Goal: Task Accomplishment & Management: Manage account settings

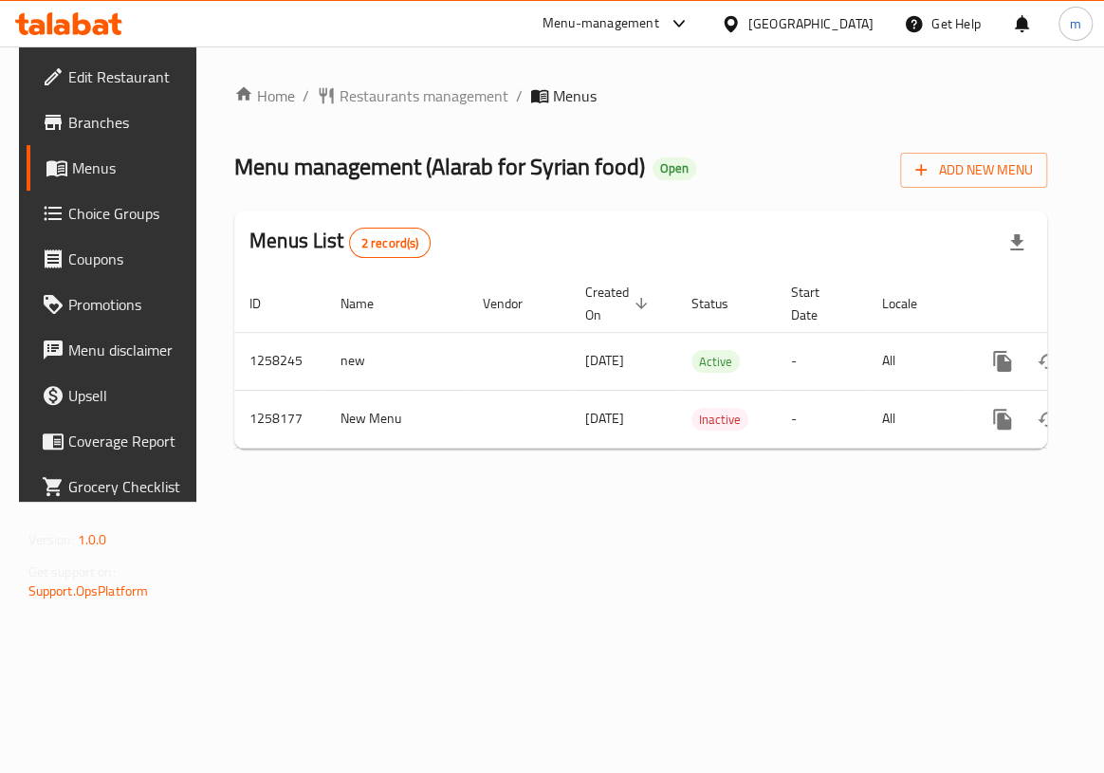
click at [95, 212] on span "Choice Groups" at bounding box center [128, 213] width 120 height 23
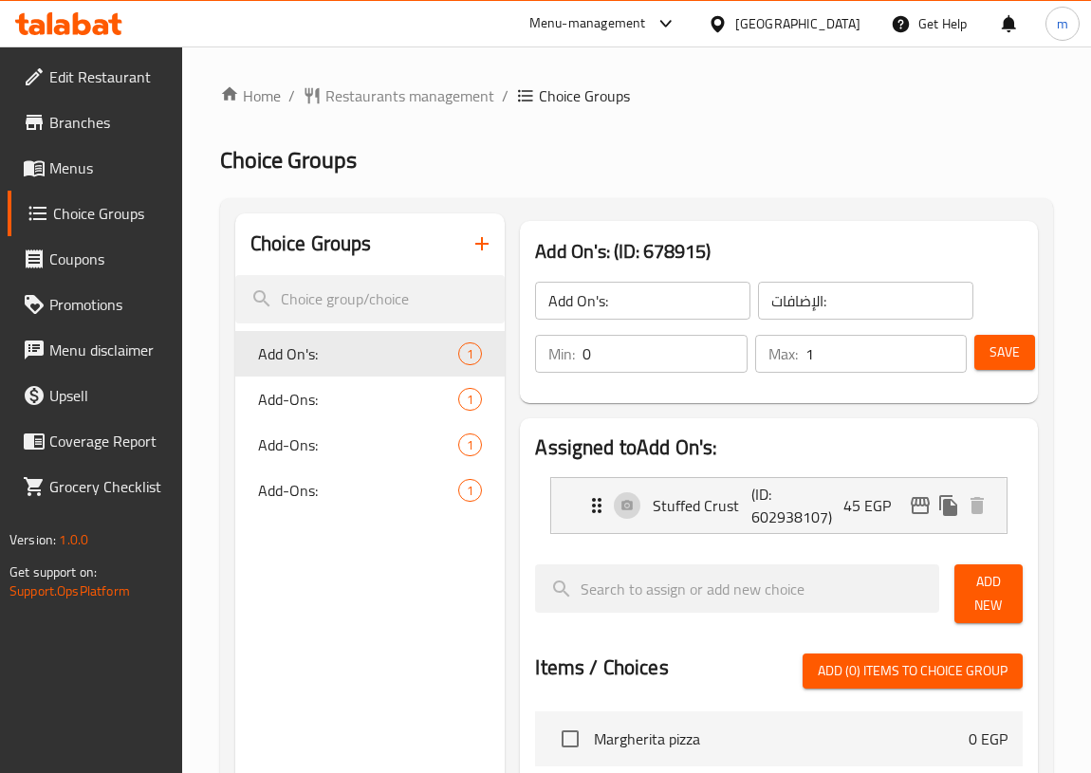
click at [113, 207] on span "Choice Groups" at bounding box center [110, 213] width 114 height 23
click at [78, 176] on span "Menus" at bounding box center [108, 168] width 118 height 23
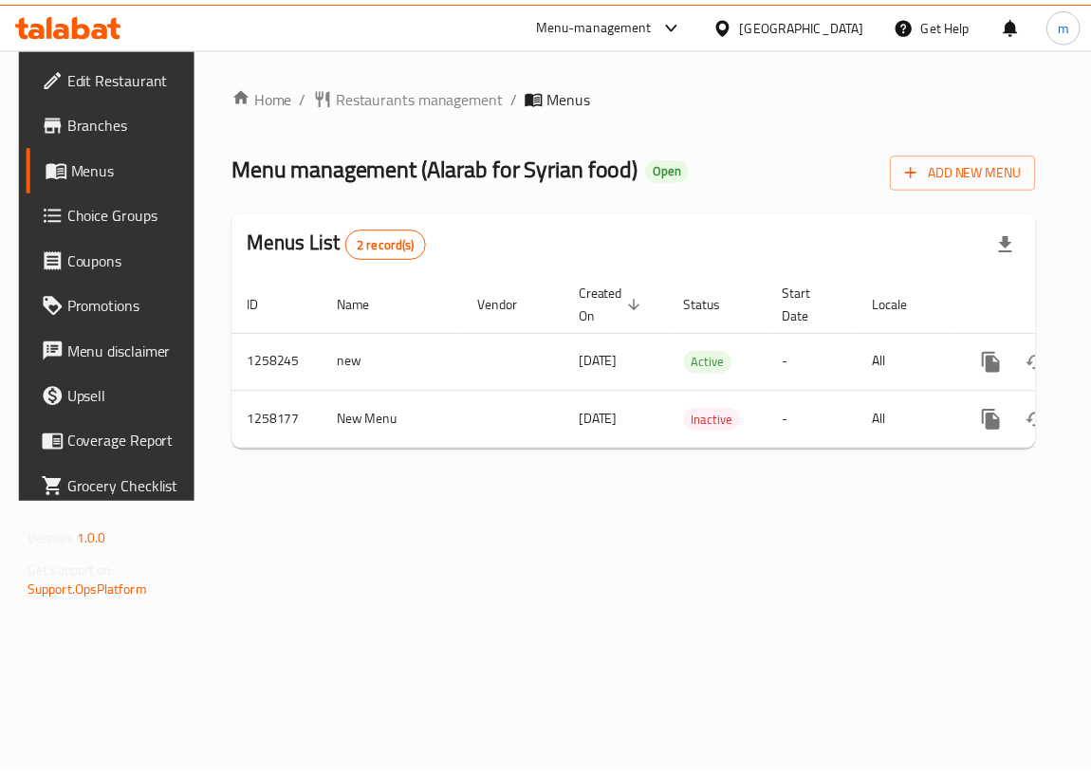
scroll to position [0, 98]
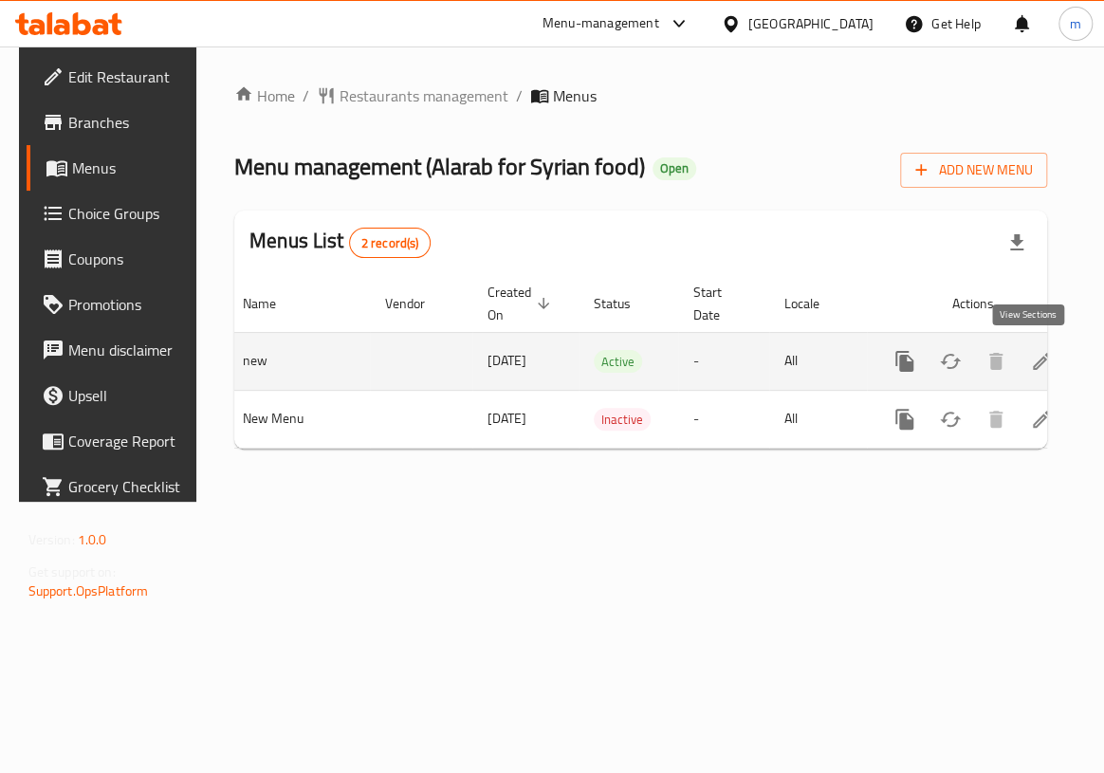
click at [1032, 365] on icon "enhanced table" at bounding box center [1041, 361] width 23 height 23
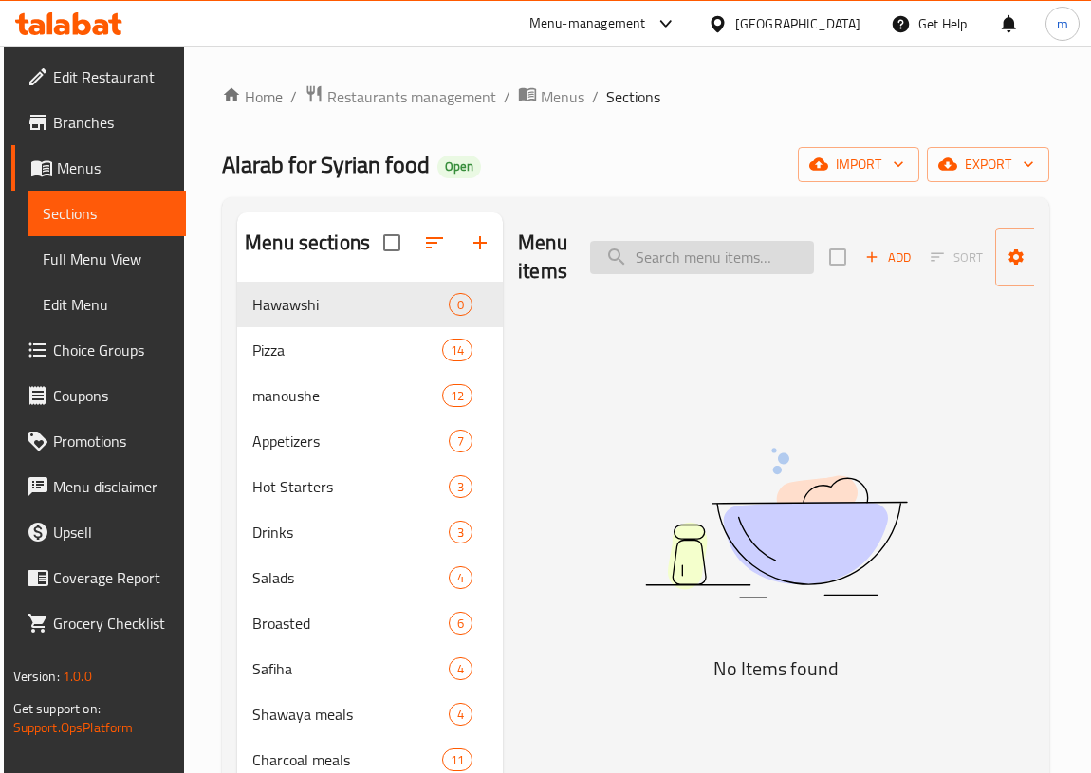
click at [683, 260] on input "search" at bounding box center [702, 257] width 224 height 33
paste input "Margherita pizza"
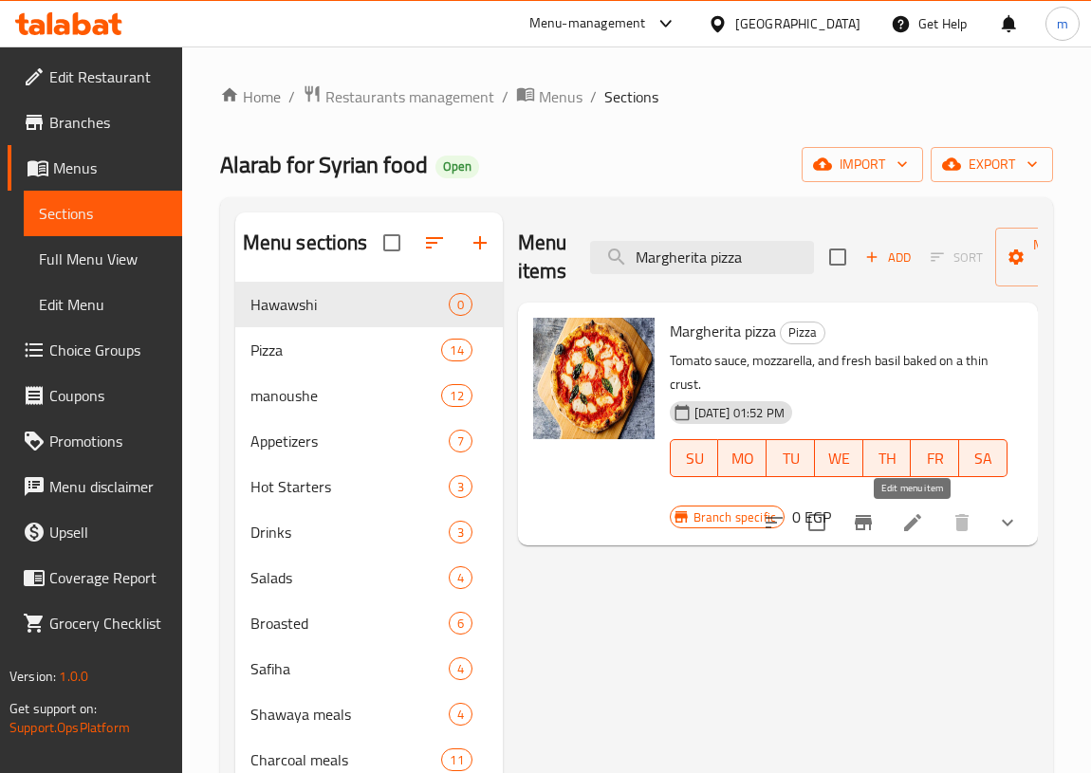
type input "Margherita pizza"
click at [909, 524] on icon at bounding box center [912, 522] width 17 height 17
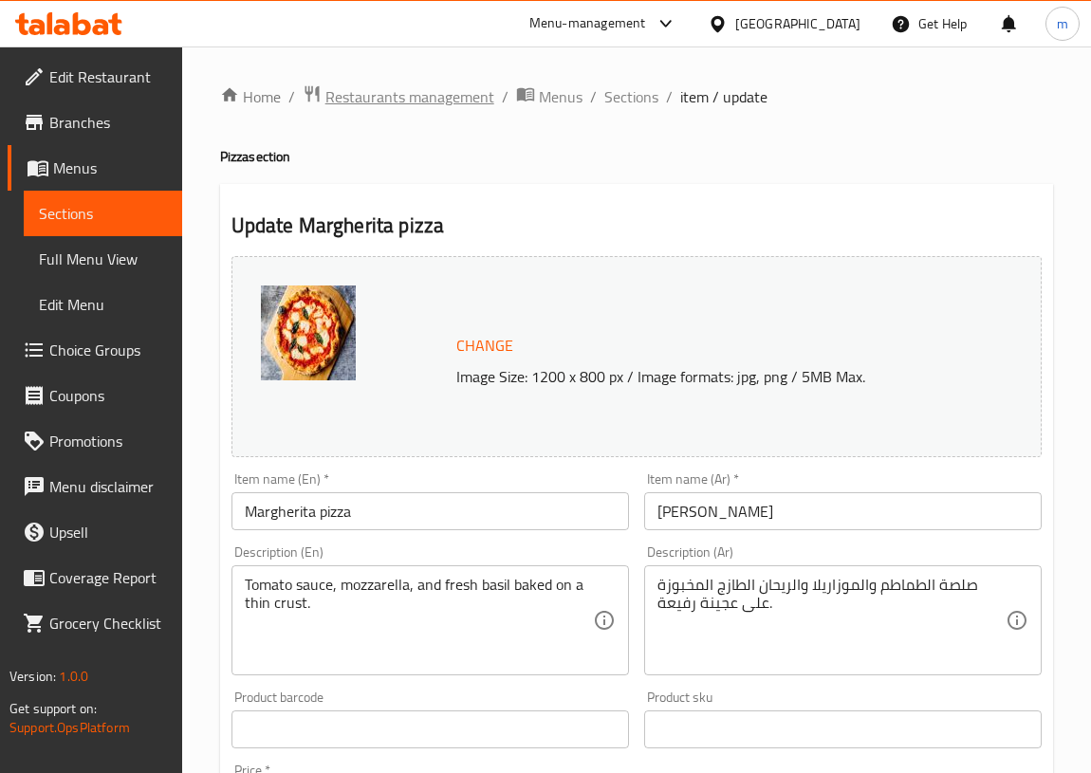
click at [403, 103] on span "Restaurants management" at bounding box center [409, 96] width 169 height 23
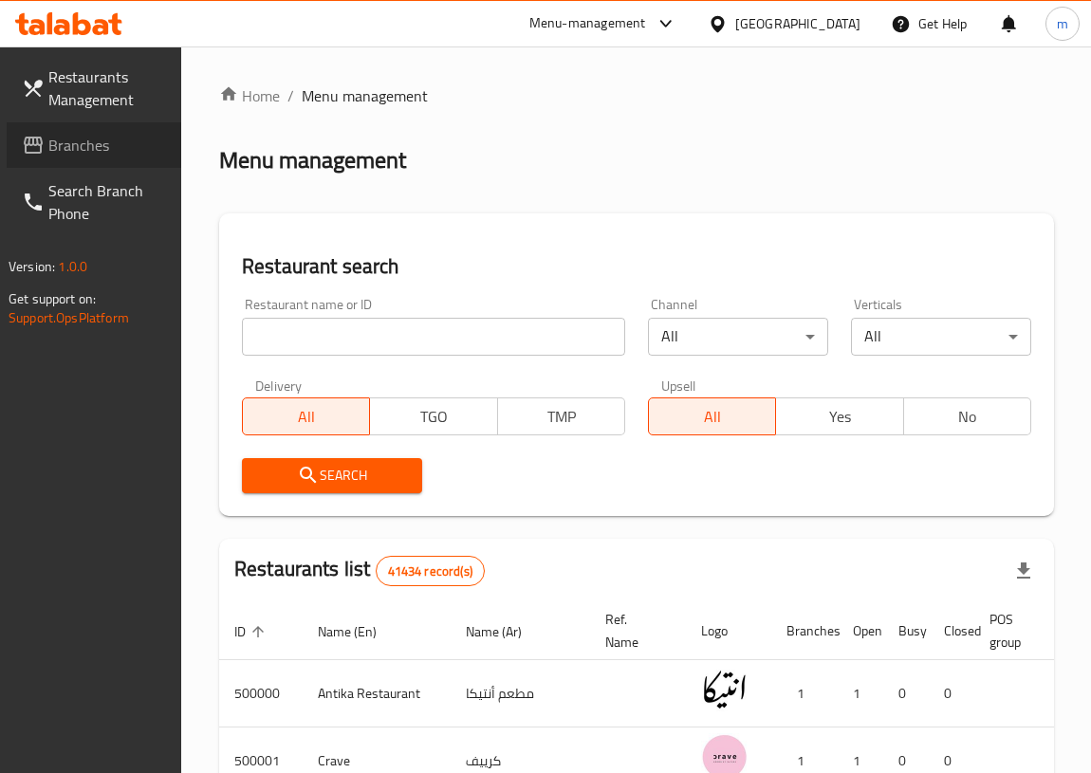
click at [71, 142] on span "Branches" at bounding box center [107, 145] width 118 height 23
